Goal: Task Accomplishment & Management: Manage account settings

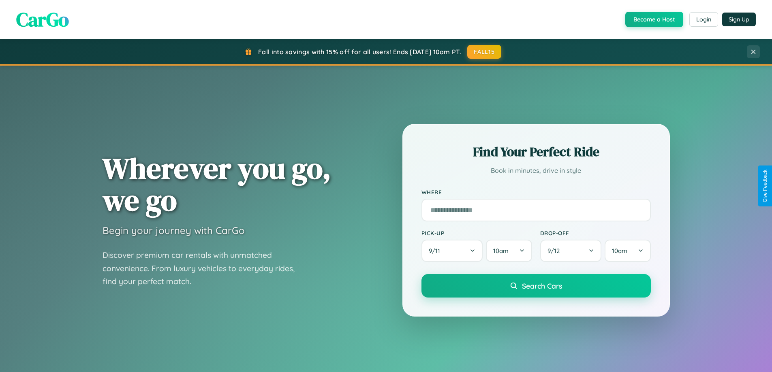
scroll to position [558, 0]
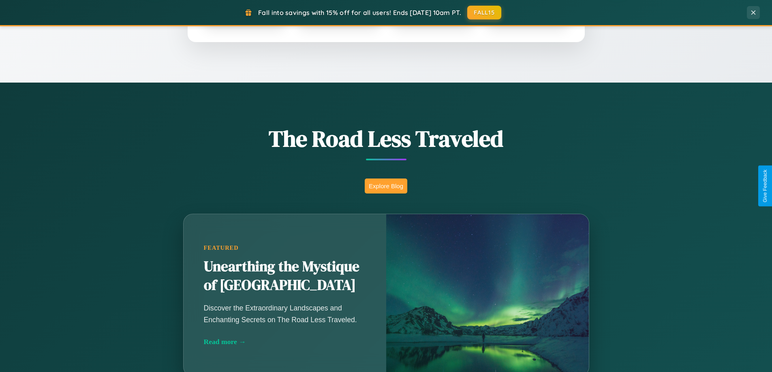
click at [386, 186] on button "Explore Blog" at bounding box center [386, 186] width 43 height 15
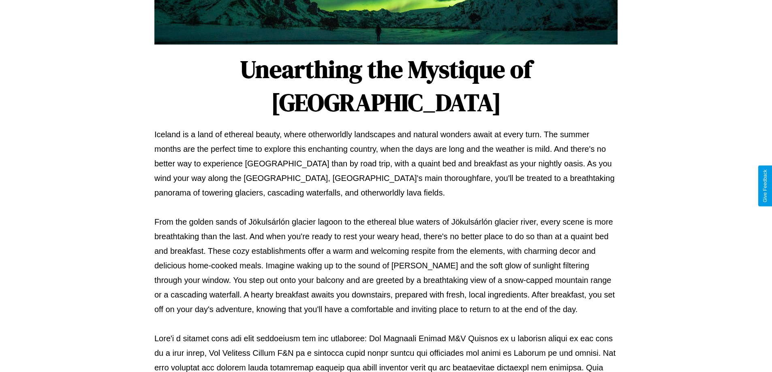
scroll to position [262, 0]
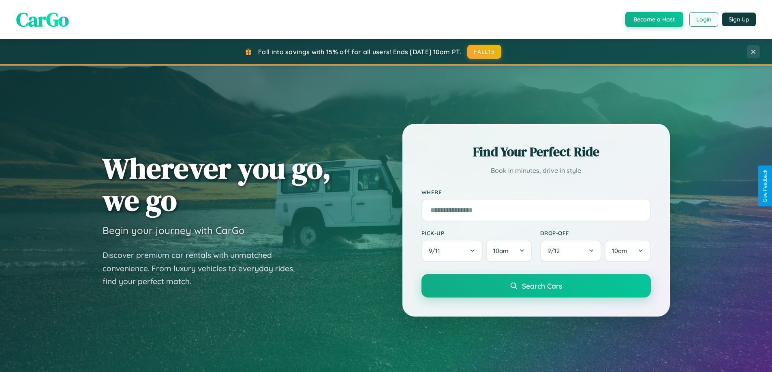
click at [703, 19] on button "Login" at bounding box center [703, 19] width 29 height 15
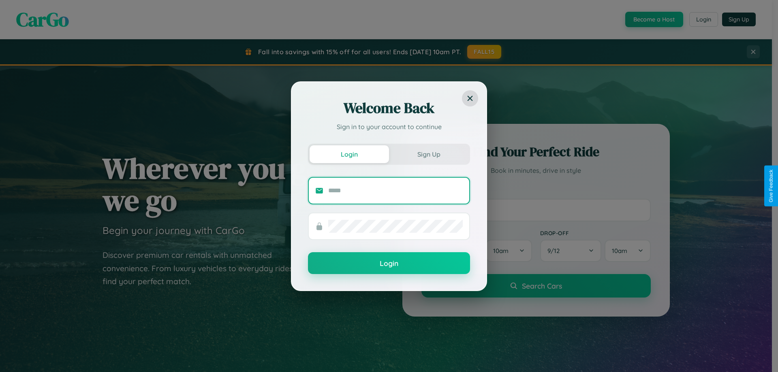
click at [396, 190] on input "text" at bounding box center [395, 190] width 135 height 13
type input "**********"
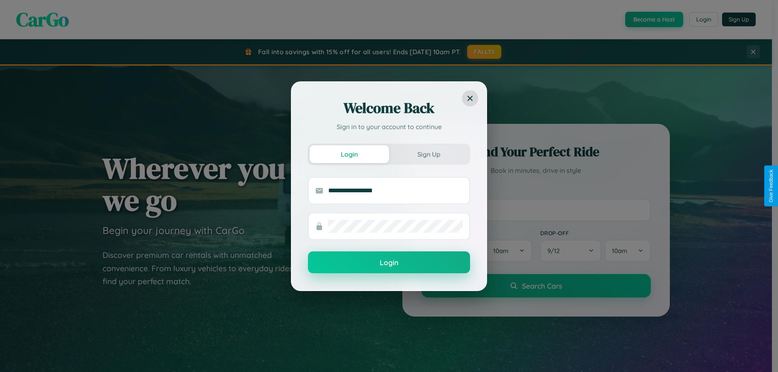
click at [389, 263] on button "Login" at bounding box center [389, 263] width 162 height 22
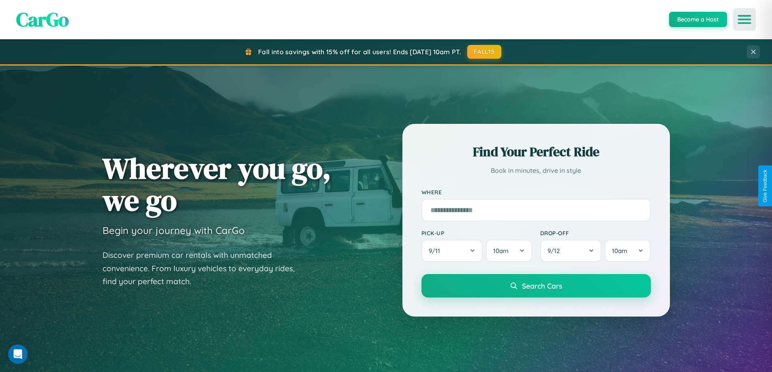
click at [744, 19] on icon "Open menu" at bounding box center [745, 19] width 12 height 7
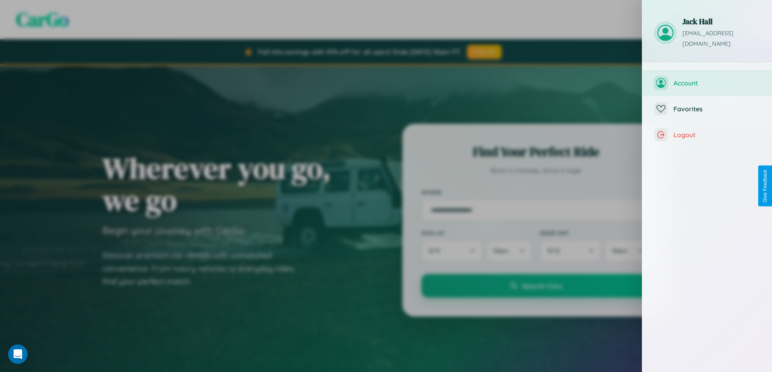
click at [707, 79] on span "Account" at bounding box center [717, 83] width 86 height 8
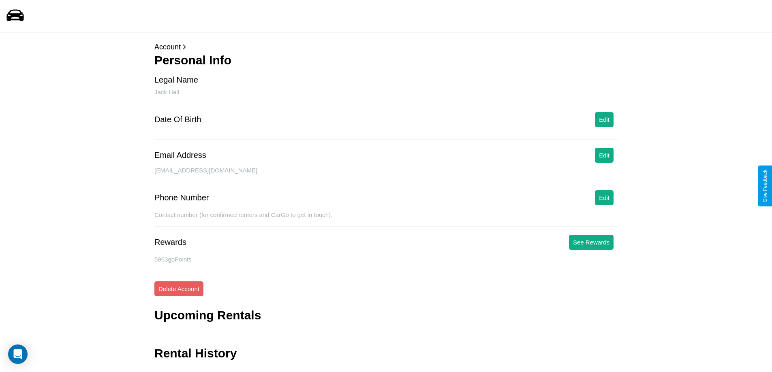
scroll to position [19, 0]
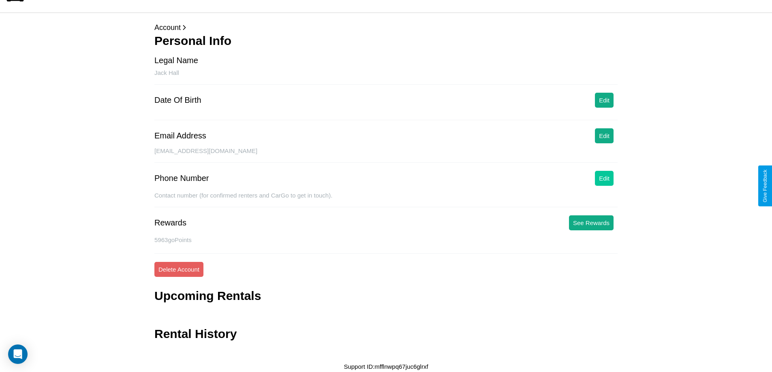
click at [604, 178] on button "Edit" at bounding box center [604, 178] width 19 height 15
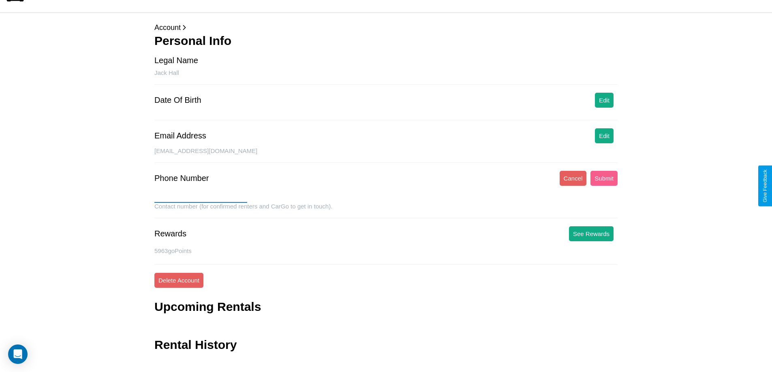
click at [201, 197] on input "text" at bounding box center [200, 196] width 93 height 13
type input "**********"
click at [604, 178] on button "Submit" at bounding box center [603, 178] width 27 height 15
